Goal: Check status: Check status

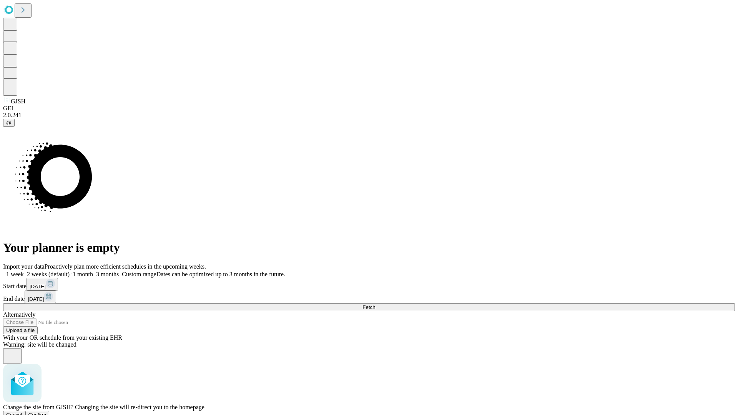
click at [47, 412] on span "Confirm" at bounding box center [37, 415] width 18 height 6
click at [70, 271] on label "2 weeks (default)" at bounding box center [47, 274] width 46 height 7
click at [375, 304] on span "Fetch" at bounding box center [368, 307] width 13 height 6
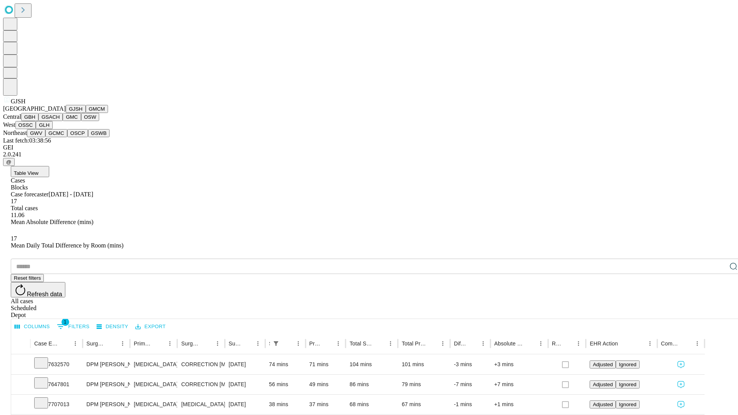
click at [86, 113] on button "GMCM" at bounding box center [97, 109] width 22 height 8
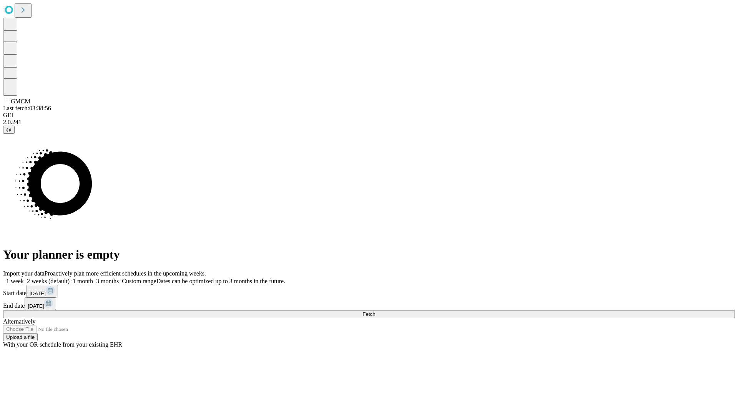
click at [70, 278] on label "2 weeks (default)" at bounding box center [47, 281] width 46 height 7
click at [375, 311] on span "Fetch" at bounding box center [368, 314] width 13 height 6
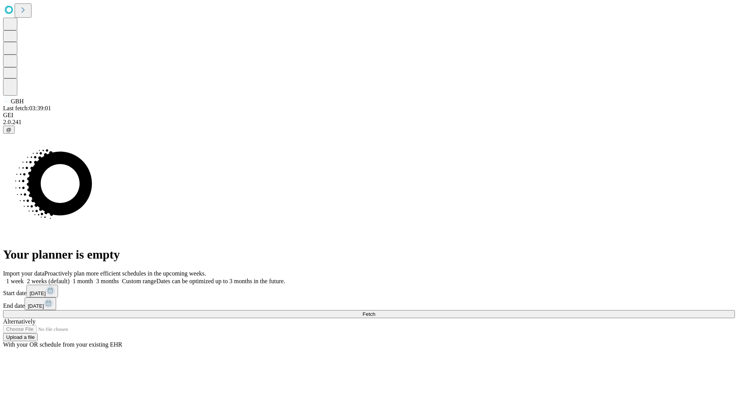
click at [70, 278] on label "2 weeks (default)" at bounding box center [47, 281] width 46 height 7
click at [375, 311] on span "Fetch" at bounding box center [368, 314] width 13 height 6
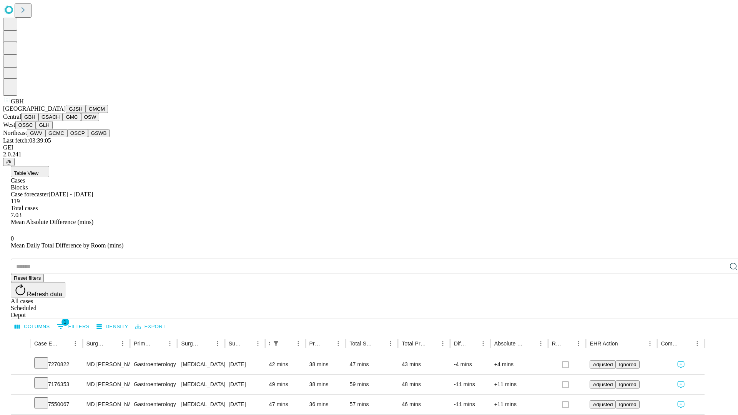
click at [60, 121] on button "GSACH" at bounding box center [50, 117] width 24 height 8
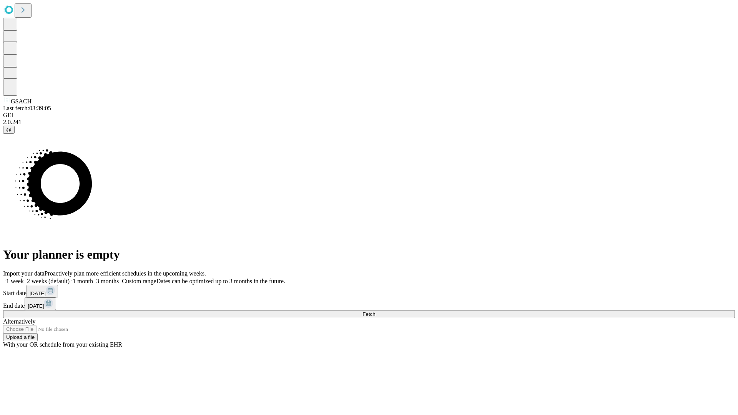
click at [70, 278] on label "2 weeks (default)" at bounding box center [47, 281] width 46 height 7
click at [375, 311] on span "Fetch" at bounding box center [368, 314] width 13 height 6
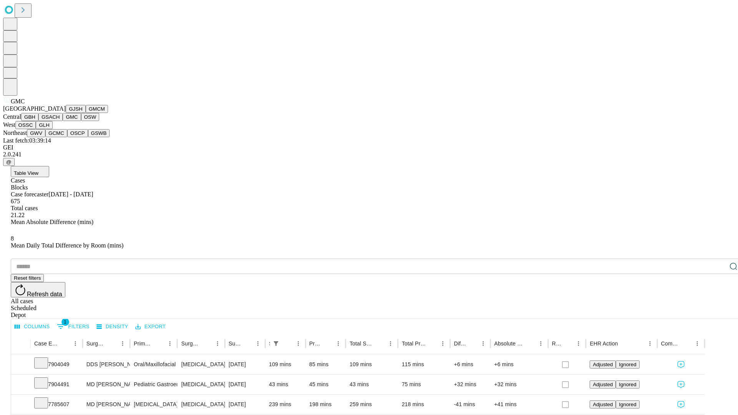
click at [81, 121] on button "OSW" at bounding box center [90, 117] width 18 height 8
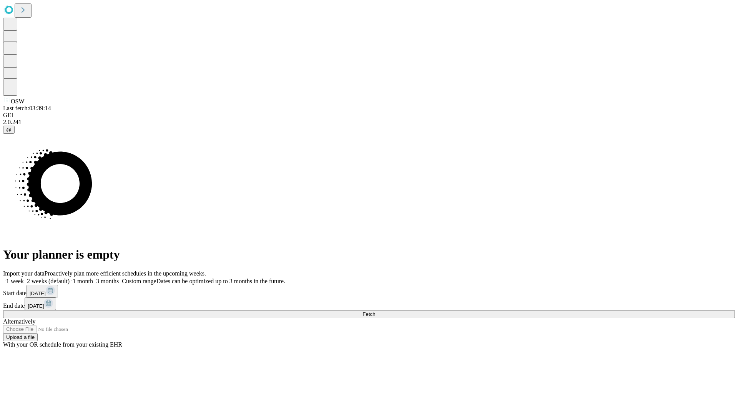
click at [70, 278] on label "2 weeks (default)" at bounding box center [47, 281] width 46 height 7
click at [375, 311] on span "Fetch" at bounding box center [368, 314] width 13 height 6
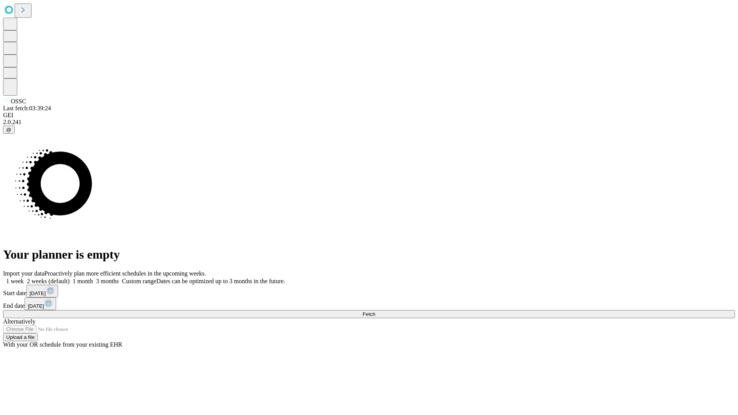
click at [375, 311] on span "Fetch" at bounding box center [368, 314] width 13 height 6
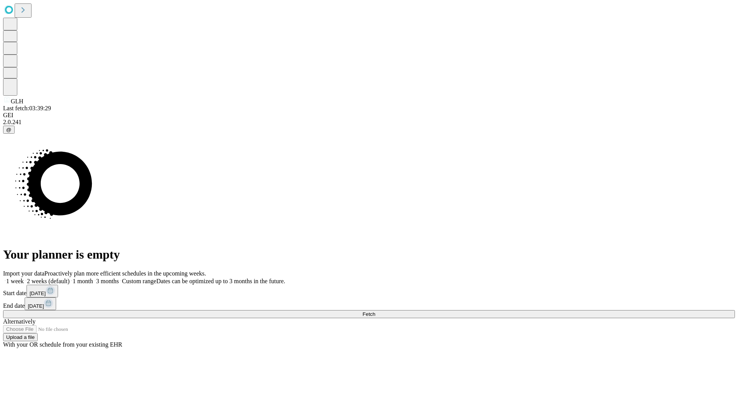
click at [375, 311] on span "Fetch" at bounding box center [368, 314] width 13 height 6
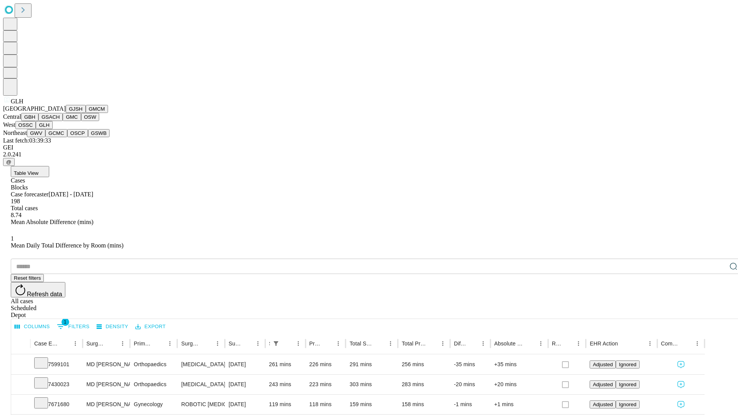
click at [45, 137] on button "GWV" at bounding box center [36, 133] width 18 height 8
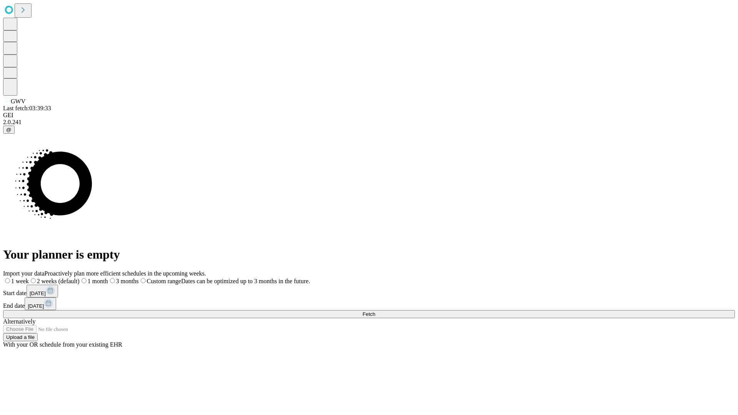
click at [80, 278] on label "2 weeks (default)" at bounding box center [54, 281] width 51 height 7
click at [375, 311] on span "Fetch" at bounding box center [368, 314] width 13 height 6
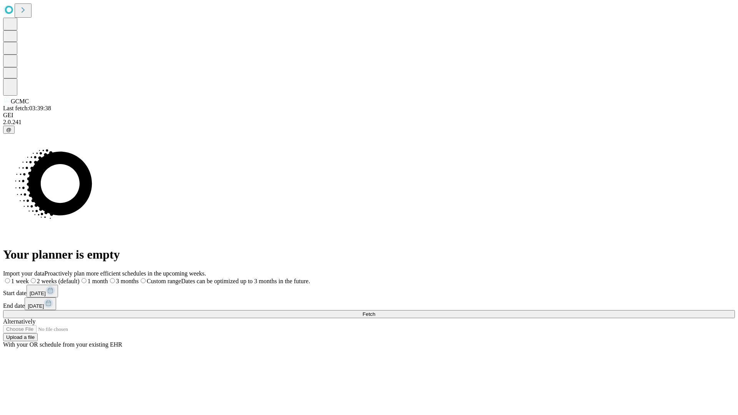
click at [80, 278] on label "2 weeks (default)" at bounding box center [54, 281] width 51 height 7
click at [375, 311] on span "Fetch" at bounding box center [368, 314] width 13 height 6
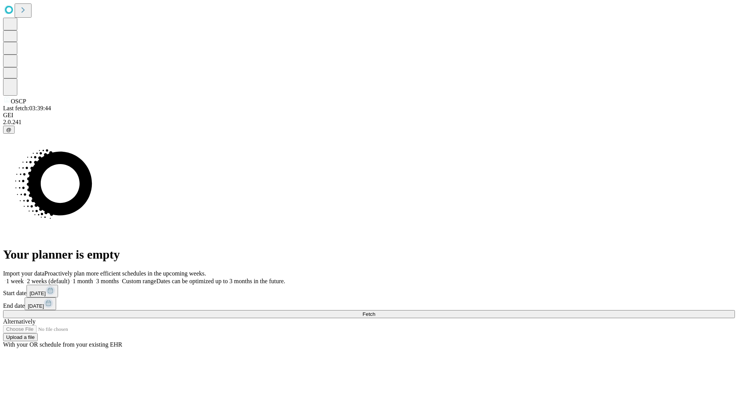
click at [70, 278] on label "2 weeks (default)" at bounding box center [47, 281] width 46 height 7
click at [375, 311] on span "Fetch" at bounding box center [368, 314] width 13 height 6
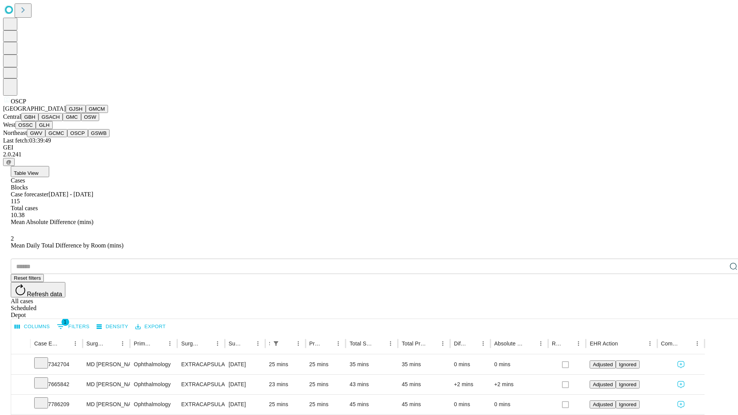
click at [88, 137] on button "GSWB" at bounding box center [99, 133] width 22 height 8
